Goal: Navigation & Orientation: Find specific page/section

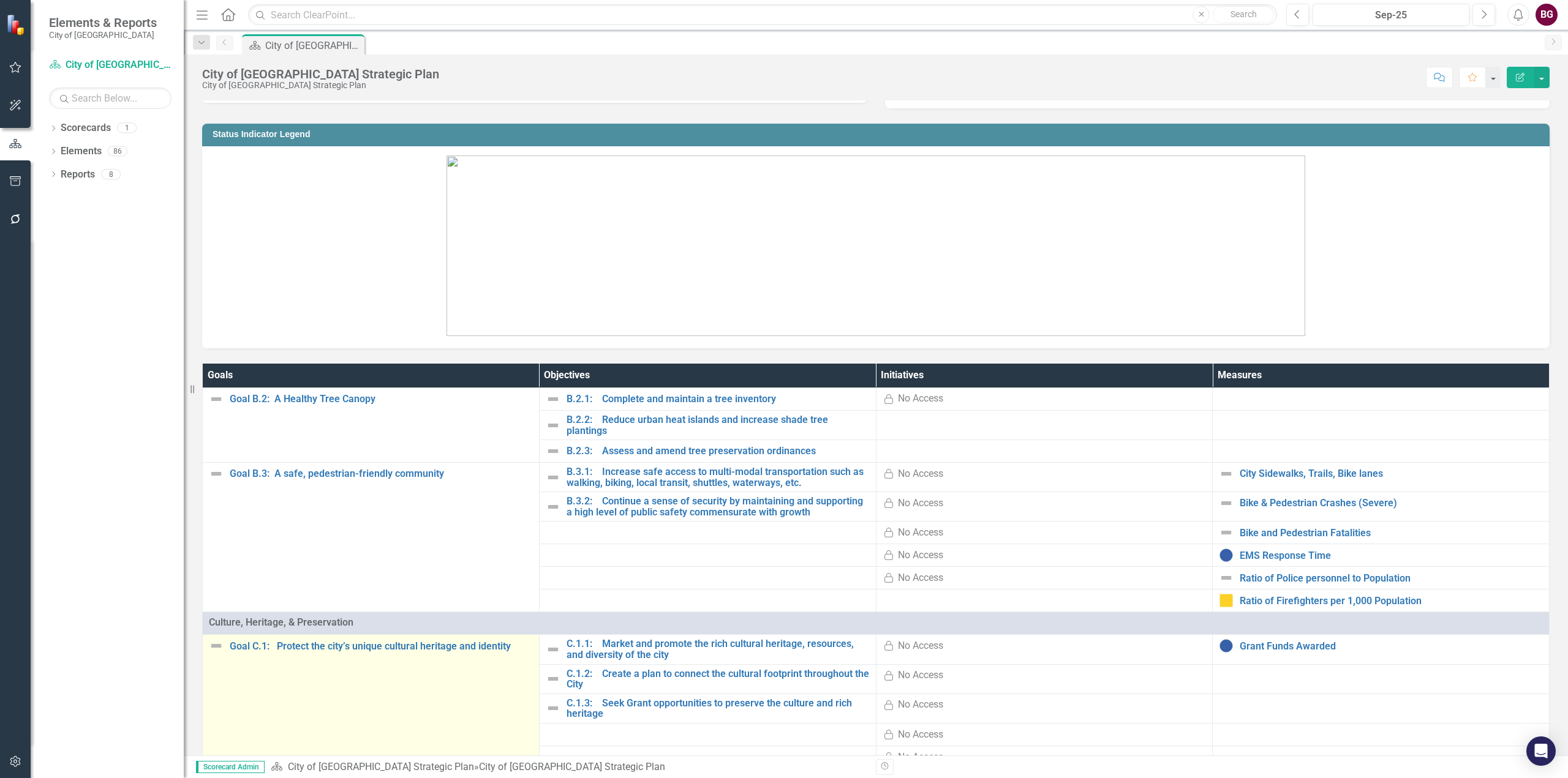
scroll to position [429, 0]
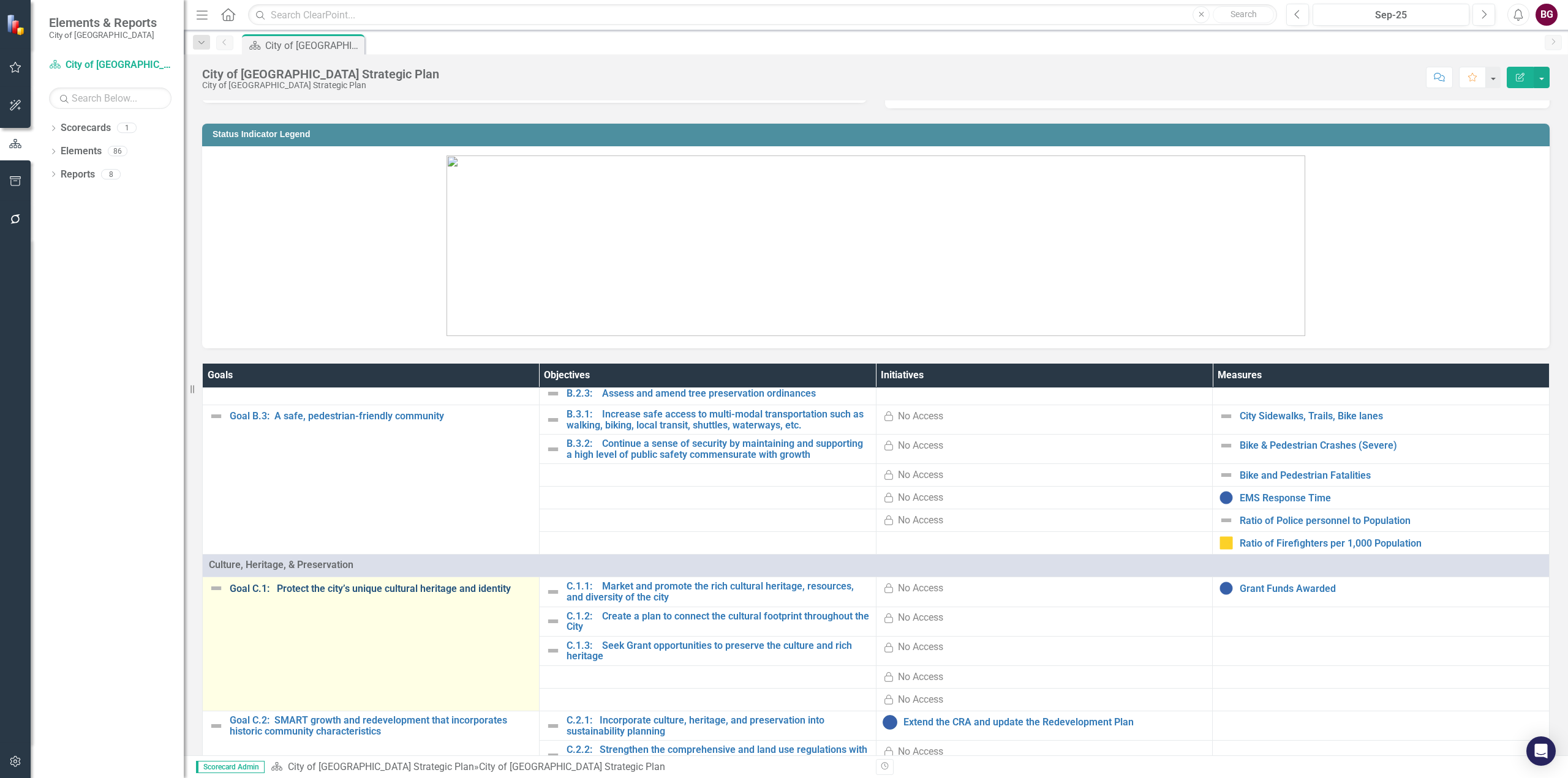
click at [327, 584] on link "Goal C.1: Protect the city’s unique cultural heritage and identity" at bounding box center [381, 589] width 303 height 11
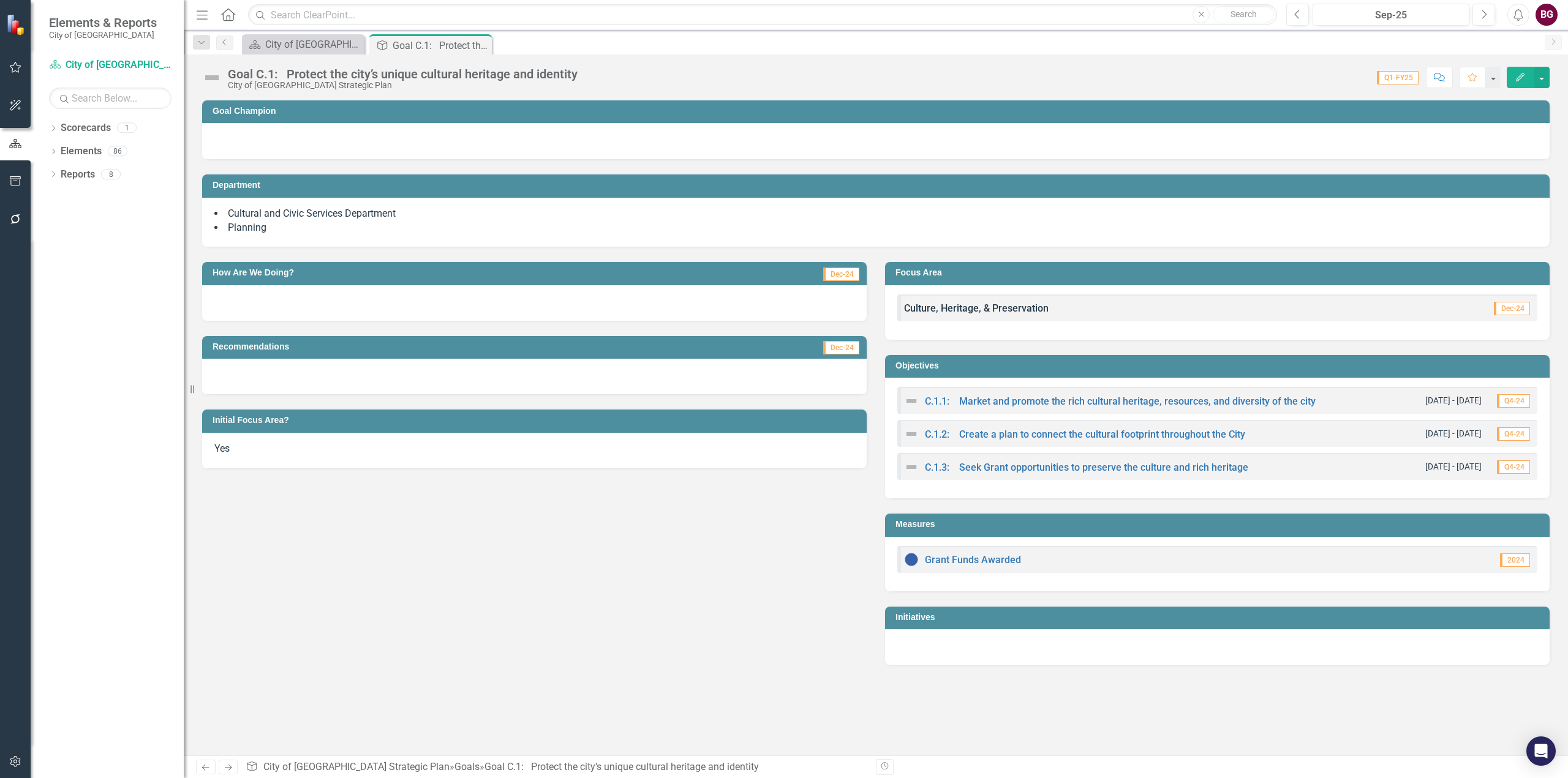
click at [256, 136] on div at bounding box center [876, 140] width 1323 height 14
click at [998, 404] on link "C.1.1: Market and promote the rich cultural heritage, resources, and diversity …" at bounding box center [1119, 401] width 391 height 12
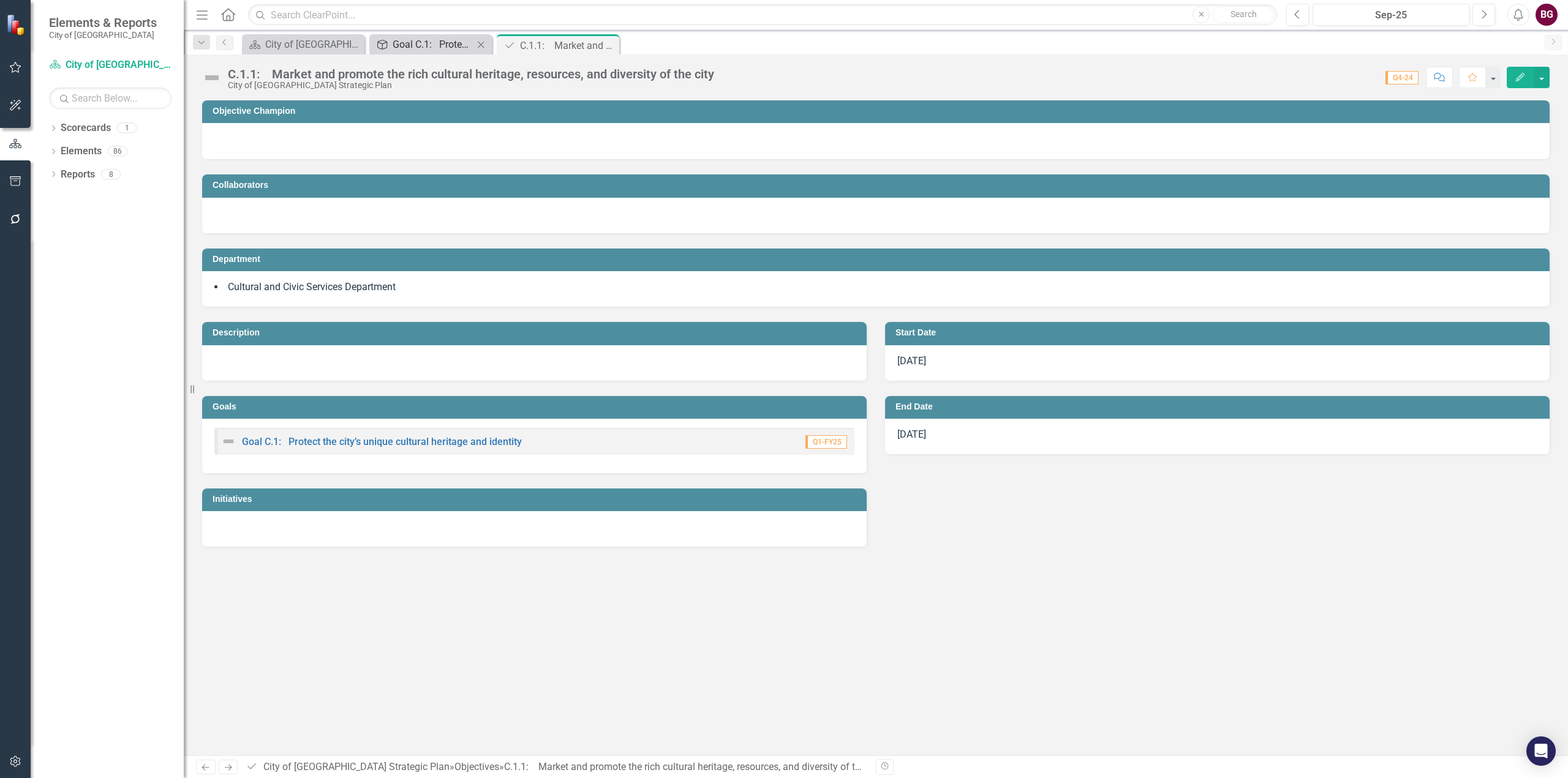
click at [421, 47] on div "Goal C.1: Protect the city’s unique cultural heritage and identity" at bounding box center [433, 44] width 81 height 15
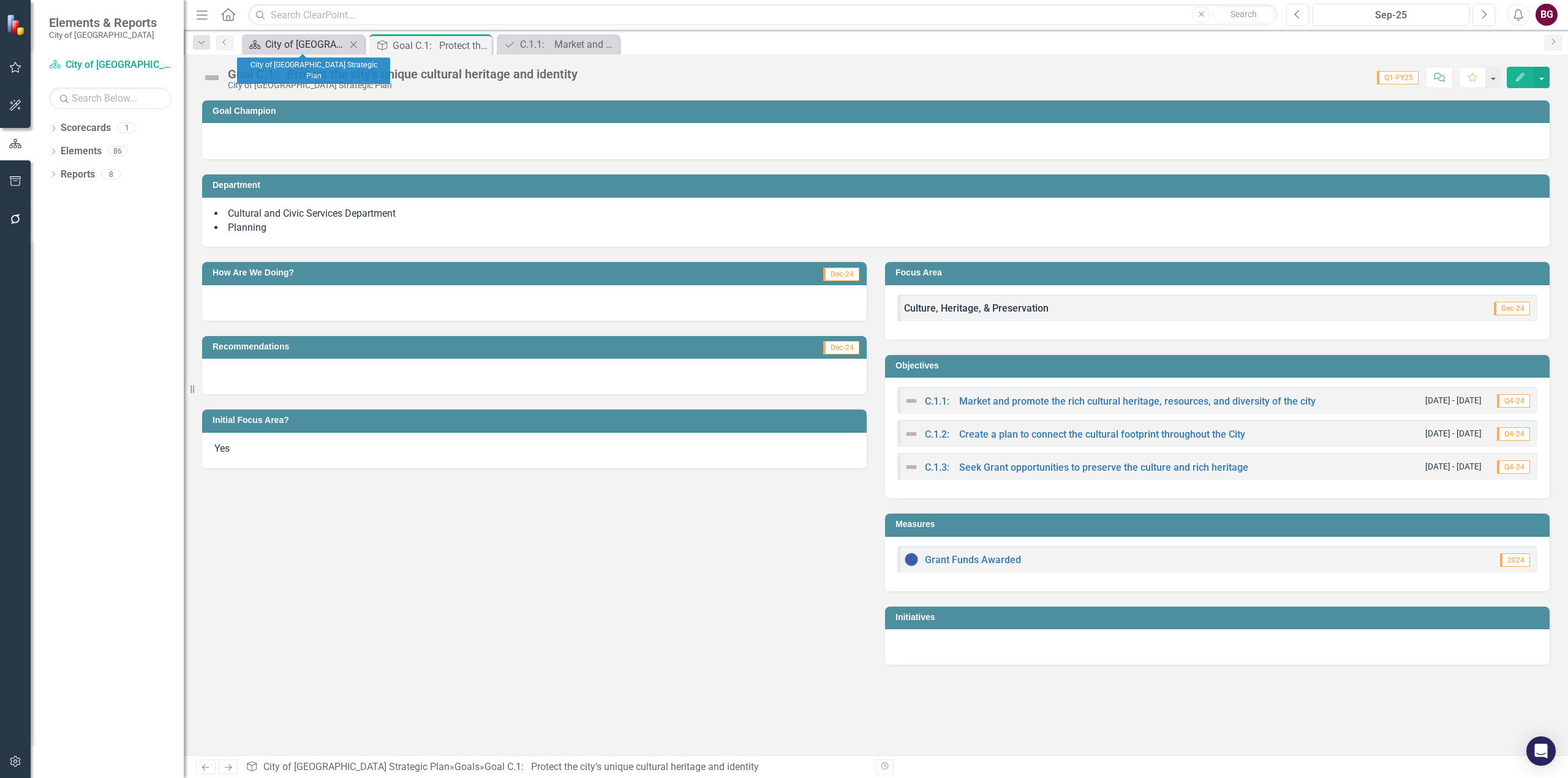
click at [278, 48] on div "City of [GEOGRAPHIC_DATA] Strategic Plan" at bounding box center [306, 44] width 81 height 15
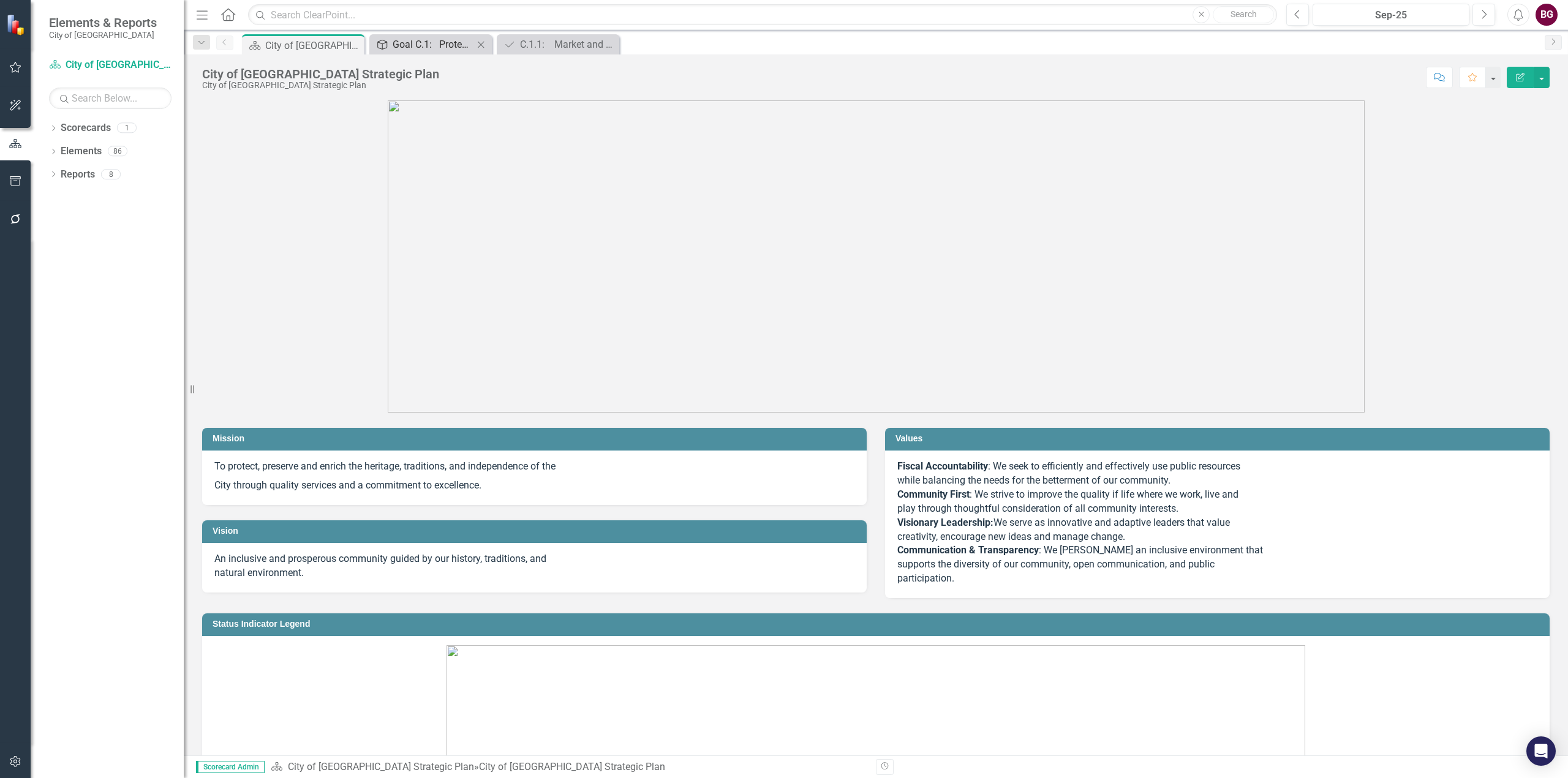
click at [430, 41] on div "Goal C.1: Protect the city’s unique cultural heritage and identity" at bounding box center [433, 44] width 81 height 15
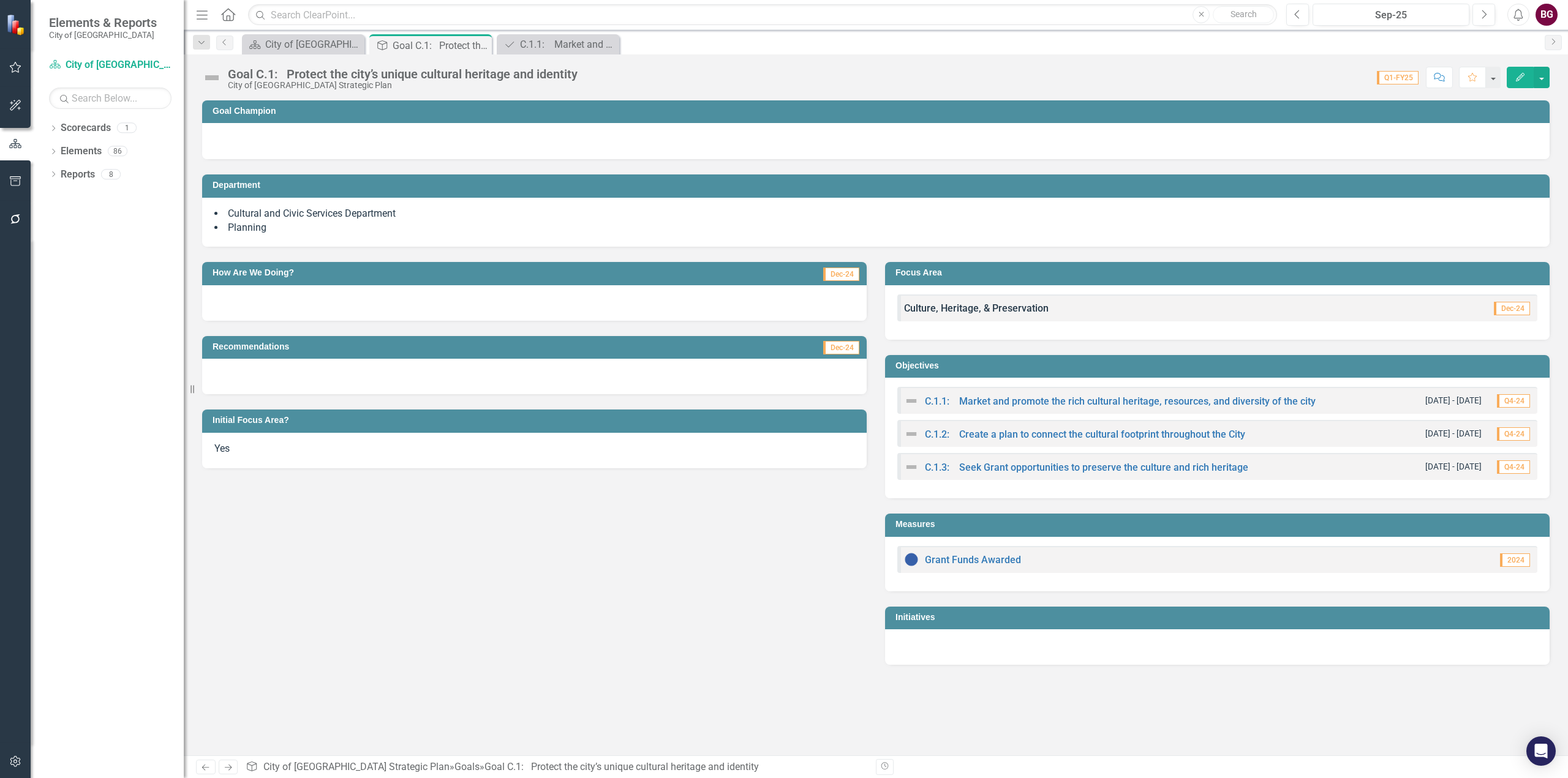
click at [1036, 406] on div "C.1.1: Market and promote the rich cultural heritage, resources, and diversity …" at bounding box center [1110, 401] width 412 height 14
click at [1017, 402] on link "C.1.1: Market and promote the rich cultural heritage, resources, and diversity …" at bounding box center [1119, 401] width 391 height 12
